Goal: Task Accomplishment & Management: Use online tool/utility

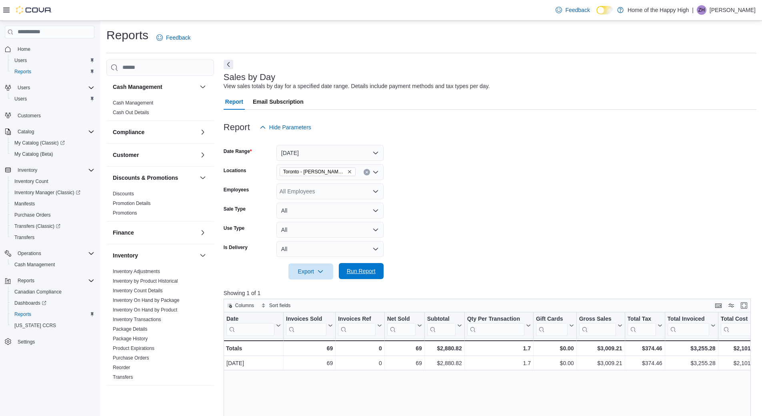
scroll to position [222, 0]
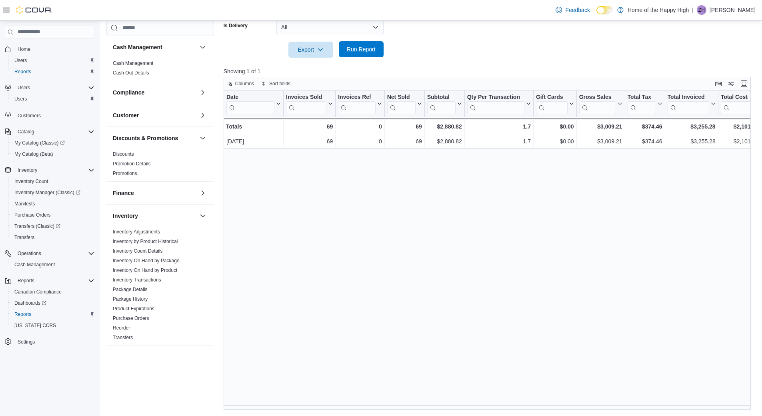
click at [363, 52] on span "Run Report" at bounding box center [361, 49] width 29 height 8
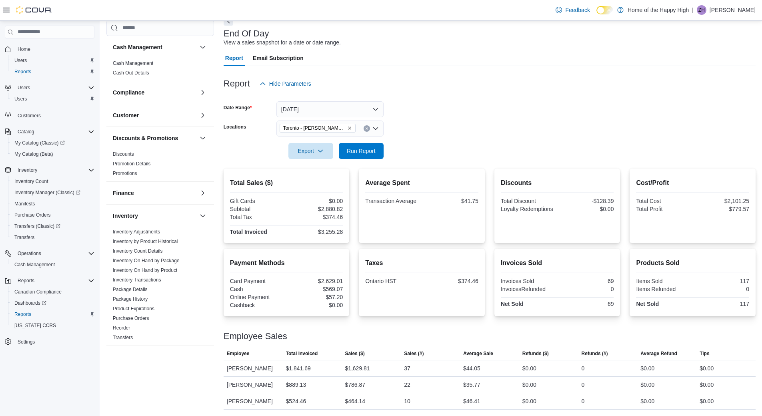
scroll to position [303, 0]
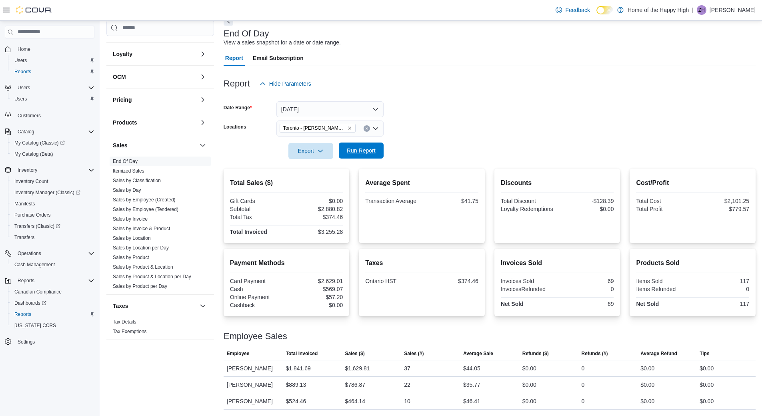
click at [356, 146] on span "Run Report" at bounding box center [361, 150] width 29 height 8
click at [360, 142] on span "Run Report" at bounding box center [361, 150] width 35 height 16
click at [376, 136] on div at bounding box center [490, 139] width 532 height 6
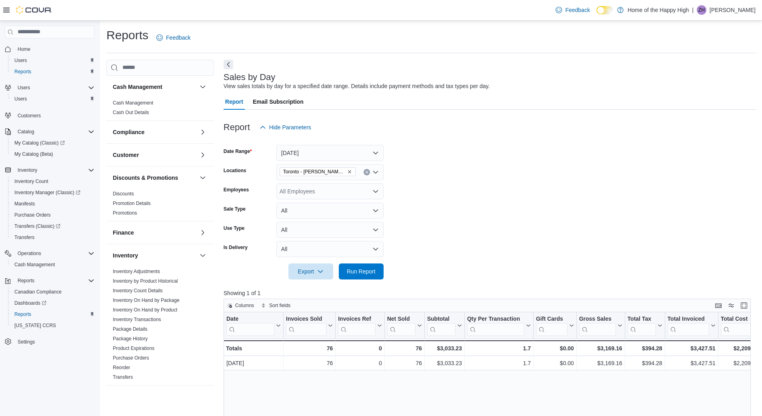
scroll to position [222, 0]
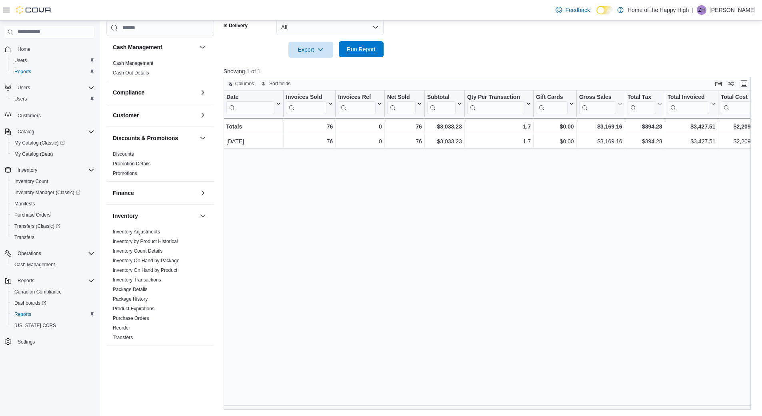
click at [361, 52] on span "Run Report" at bounding box center [361, 49] width 29 height 8
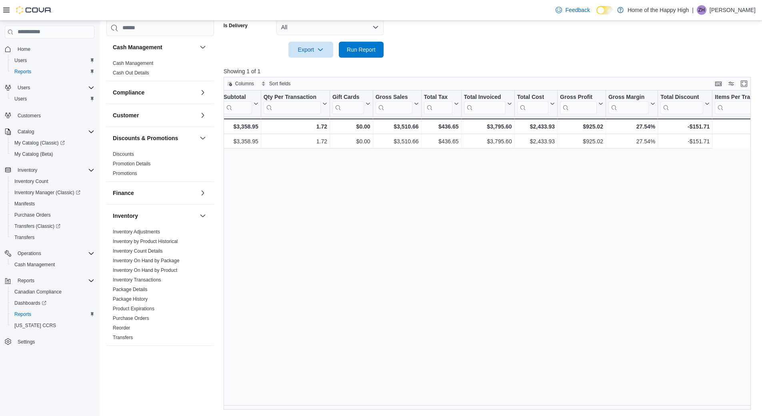
scroll to position [0, 548]
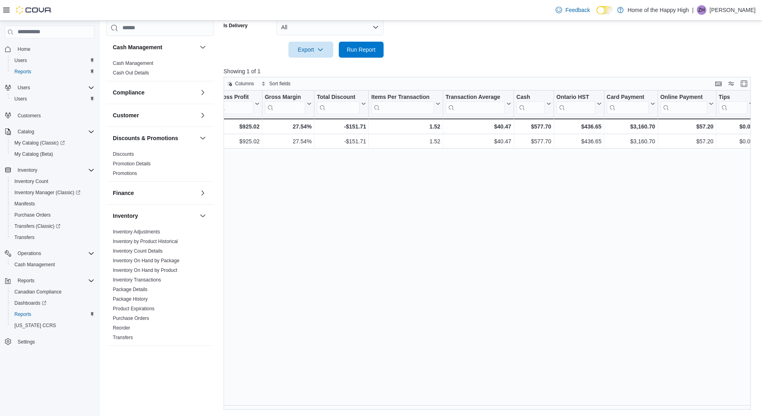
click at [400, 262] on div "Date Click to view column header actions Invoices Sold Click to view column hea…" at bounding box center [490, 249] width 533 height 319
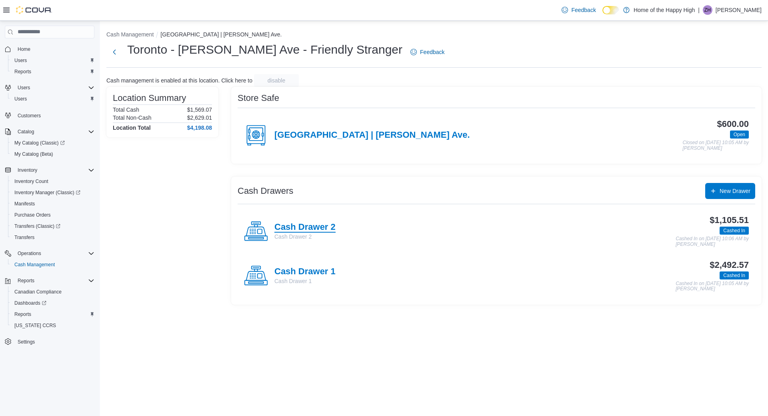
click at [317, 227] on h4 "Cash Drawer 2" at bounding box center [305, 227] width 61 height 10
